Goal: Information Seeking & Learning: Learn about a topic

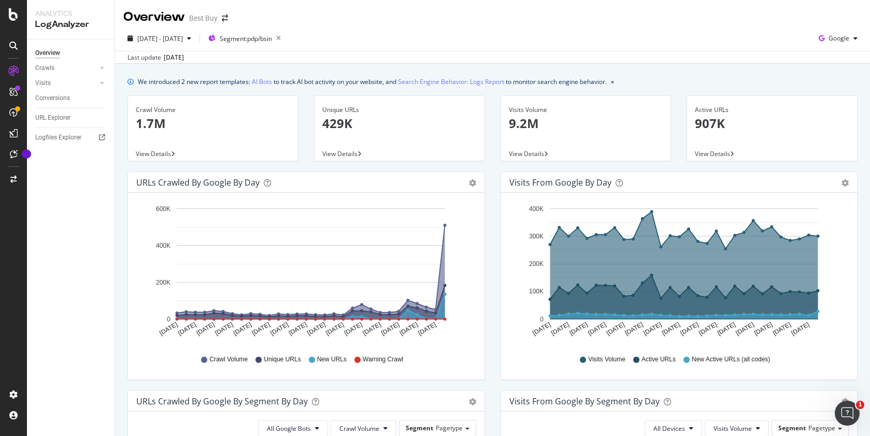
click at [493, 209] on div "Visits from Google by day Area Table Hold CTRL while clicking to filter the rep…" at bounding box center [679, 281] width 373 height 219
click at [75, 68] on link "Crawls" at bounding box center [66, 68] width 62 height 11
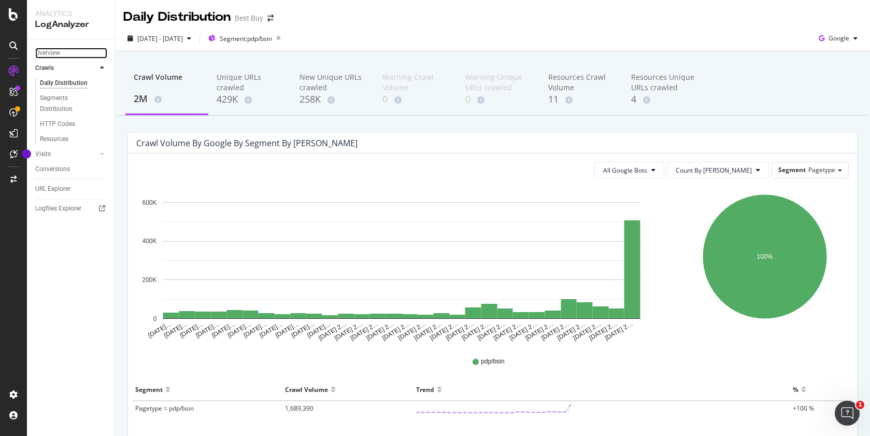
drag, startPoint x: 56, startPoint y: 55, endPoint x: 115, endPoint y: 73, distance: 61.2
click at [56, 54] on div "Overview" at bounding box center [47, 53] width 25 height 11
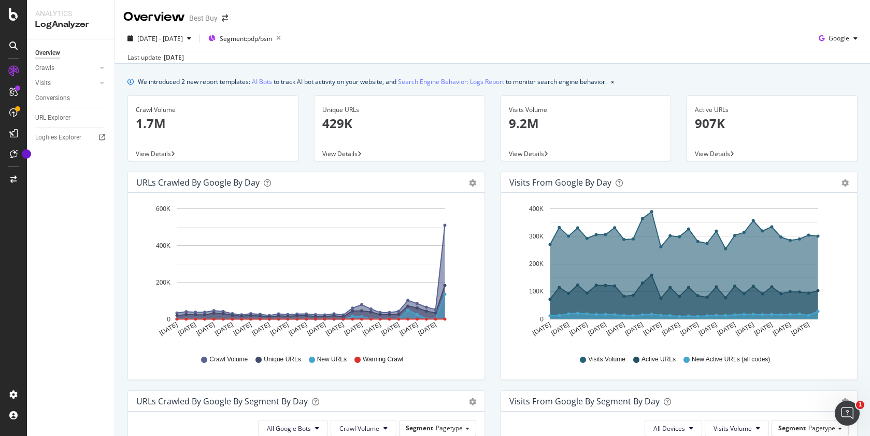
click at [159, 153] on span "View Details" at bounding box center [153, 153] width 35 height 9
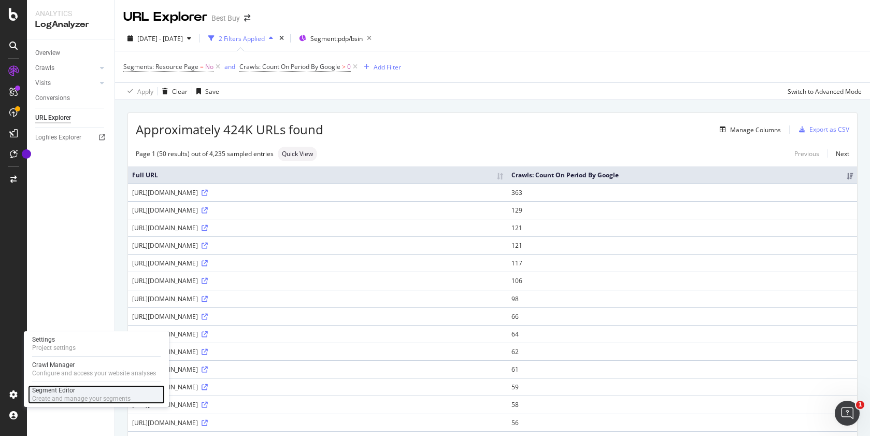
click at [52, 391] on div "Segment Editor" at bounding box center [81, 390] width 98 height 8
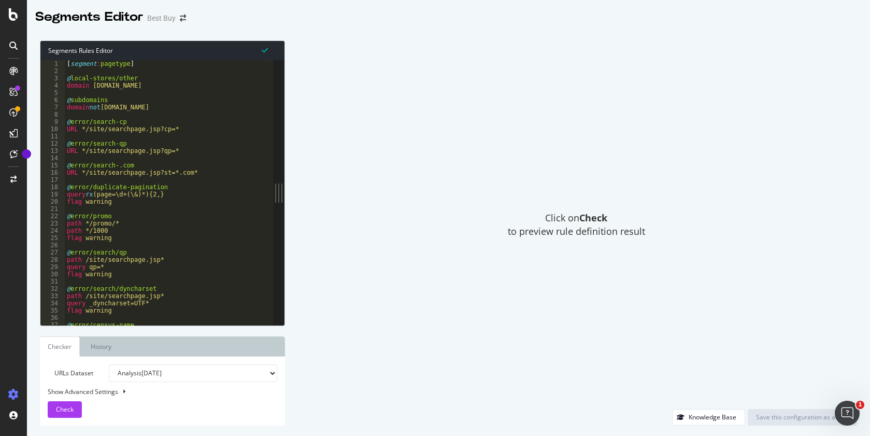
type textarea "@error/duplicate-pagination"
click at [161, 188] on div "[ segment : pagetype ] @ local-stores/other domain [DOMAIN_NAME] @ subdomains d…" at bounding box center [168, 196] width 206 height 272
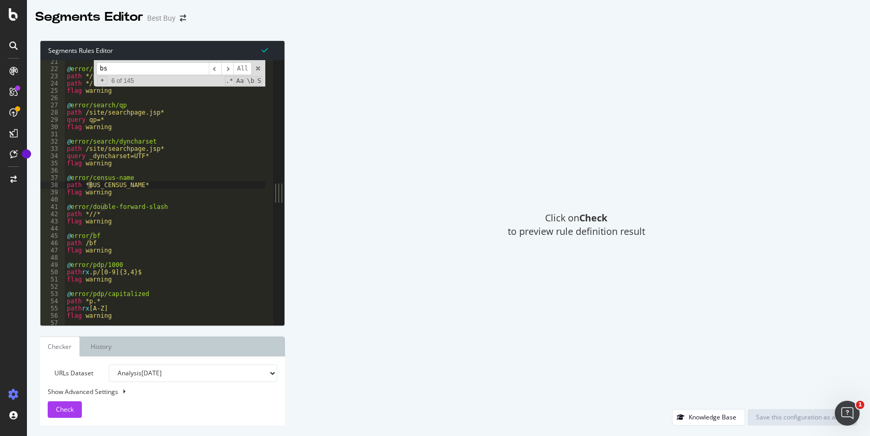
scroll to position [1743, 0]
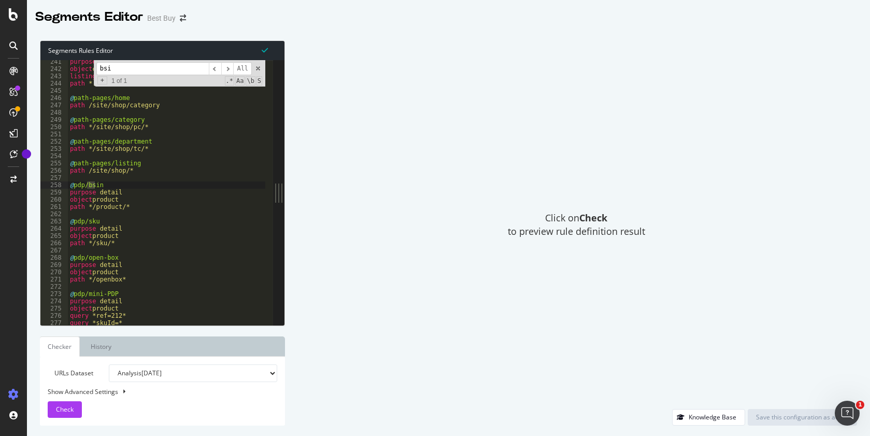
type input "bsin"
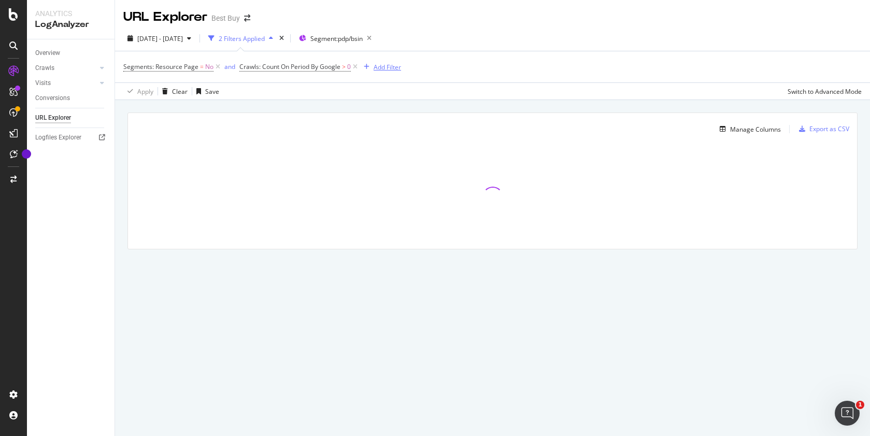
click at [391, 68] on div "Add Filter" at bounding box center [387, 67] width 27 height 9
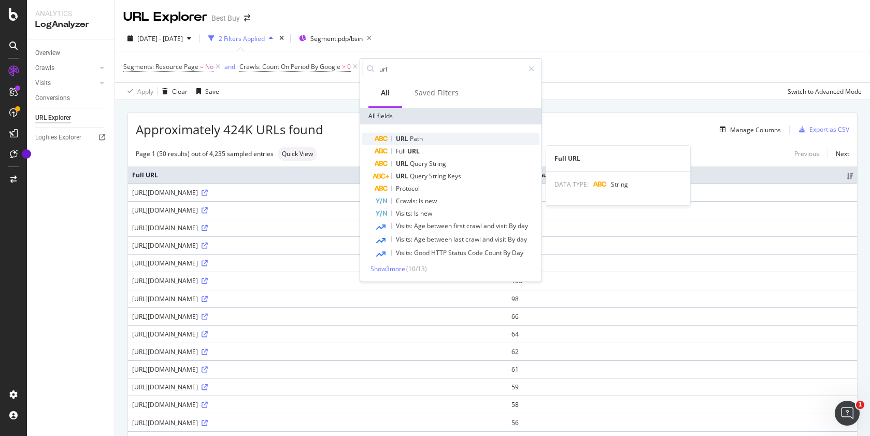
type input "url"
click at [417, 137] on span "Path" at bounding box center [416, 138] width 13 height 9
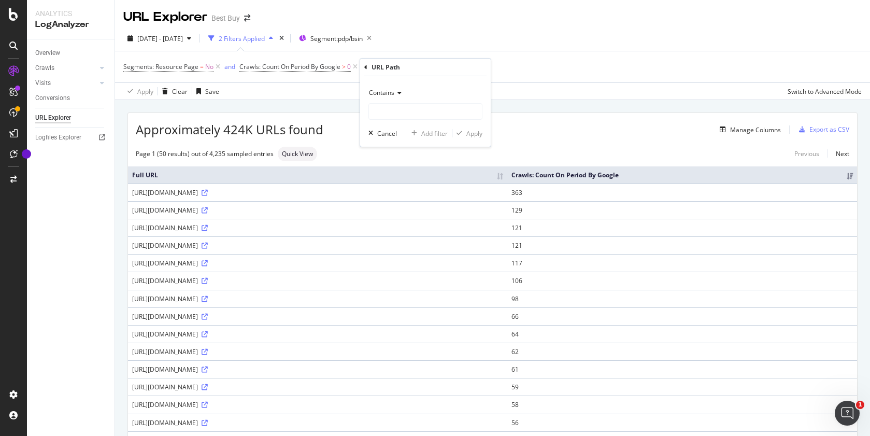
click at [397, 94] on icon at bounding box center [397, 93] width 7 height 6
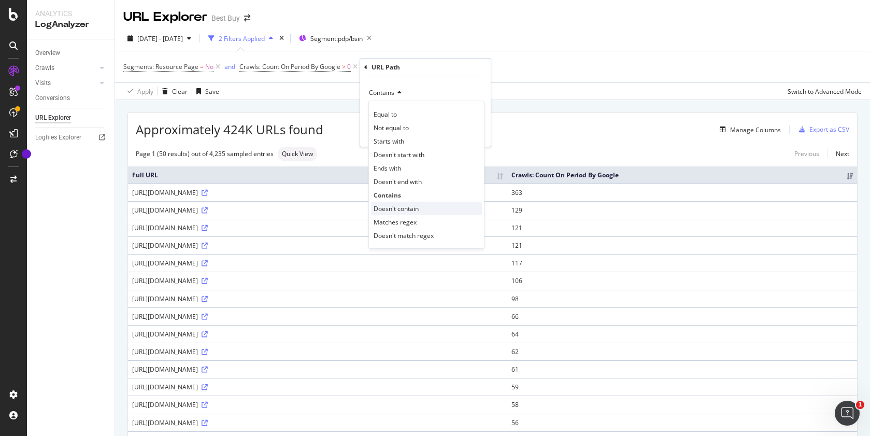
click at [399, 206] on span "Doesn't contain" at bounding box center [396, 208] width 45 height 9
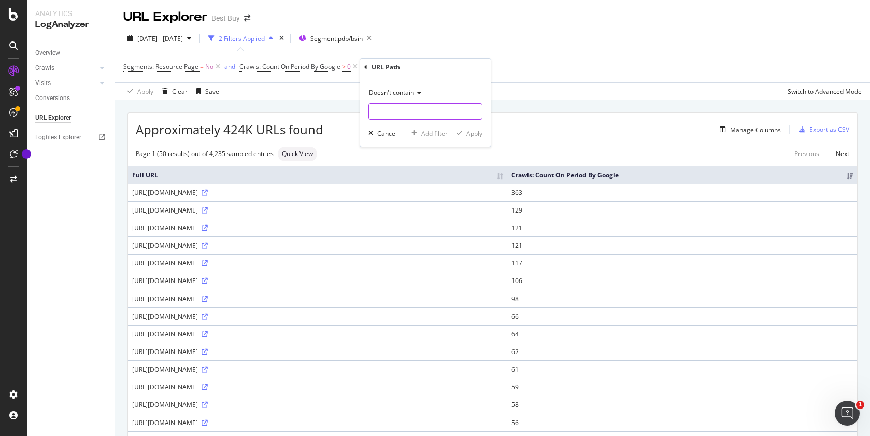
click at [437, 113] on input "text" at bounding box center [425, 111] width 113 height 17
type input "/sku/"
click at [473, 133] on div "Apply" at bounding box center [474, 133] width 16 height 9
click at [208, 214] on icon at bounding box center [205, 210] width 6 height 6
